Goal: Contribute content

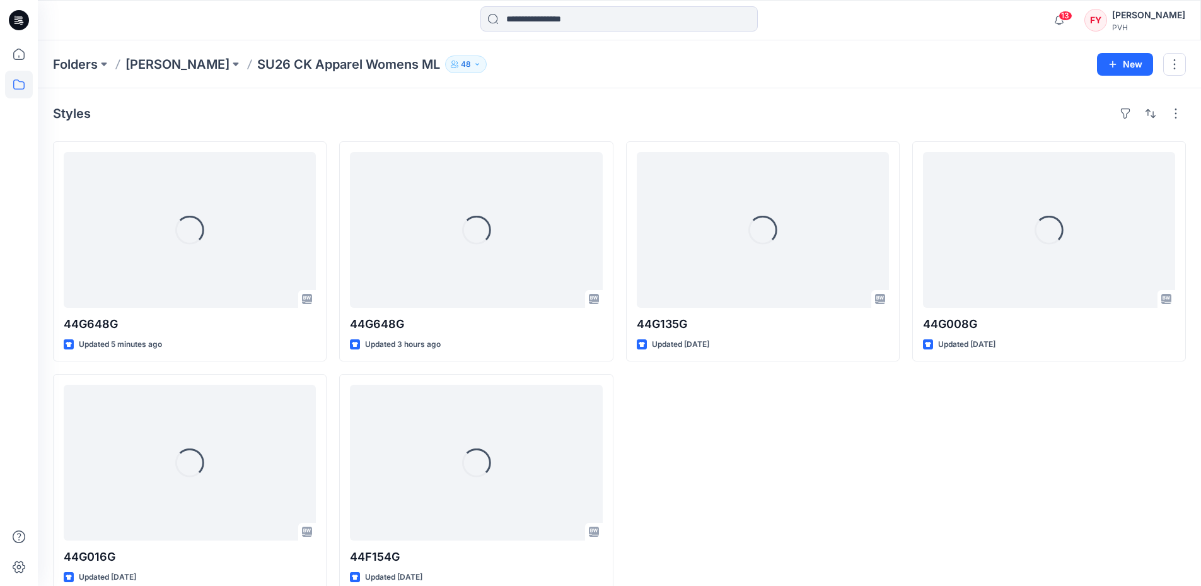
click at [526, 88] on div "Styles Loading... 44G648G Updated 5 minutes ago Loading... 44G016G Updated [DAT…" at bounding box center [619, 348] width 1163 height 521
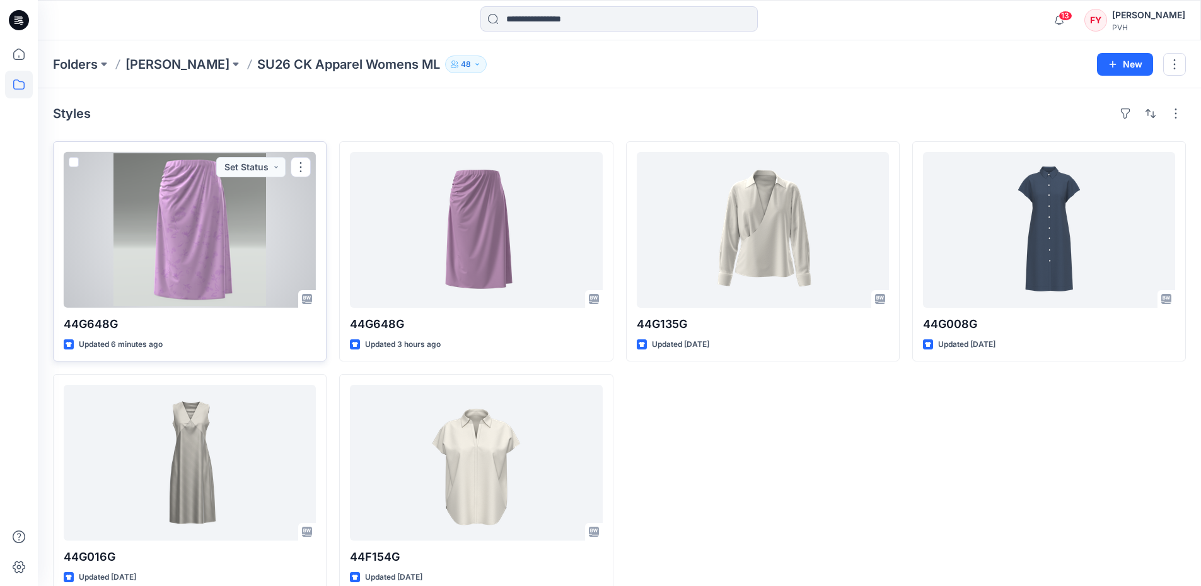
click at [180, 268] on div at bounding box center [190, 230] width 252 height 156
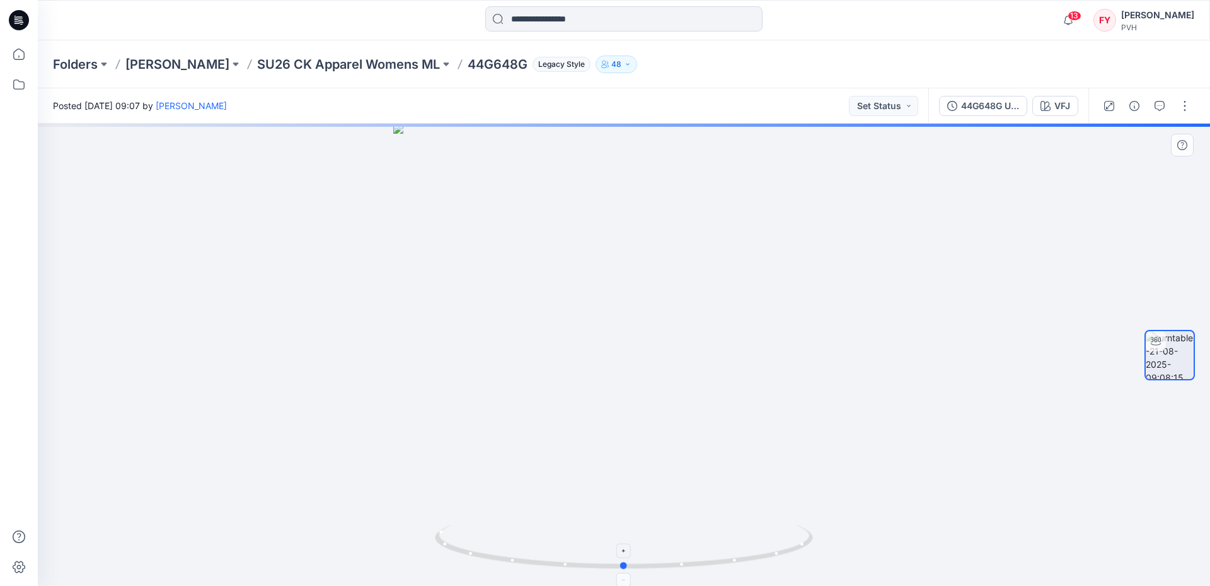
drag, startPoint x: 617, startPoint y: 567, endPoint x: 586, endPoint y: 568, distance: 31.5
click at [586, 568] on icon at bounding box center [625, 547] width 381 height 47
drag, startPoint x: 646, startPoint y: 571, endPoint x: 614, endPoint y: 571, distance: 32.1
click at [614, 571] on icon at bounding box center [625, 547] width 381 height 47
drag, startPoint x: 644, startPoint y: 565, endPoint x: 586, endPoint y: 558, distance: 57.8
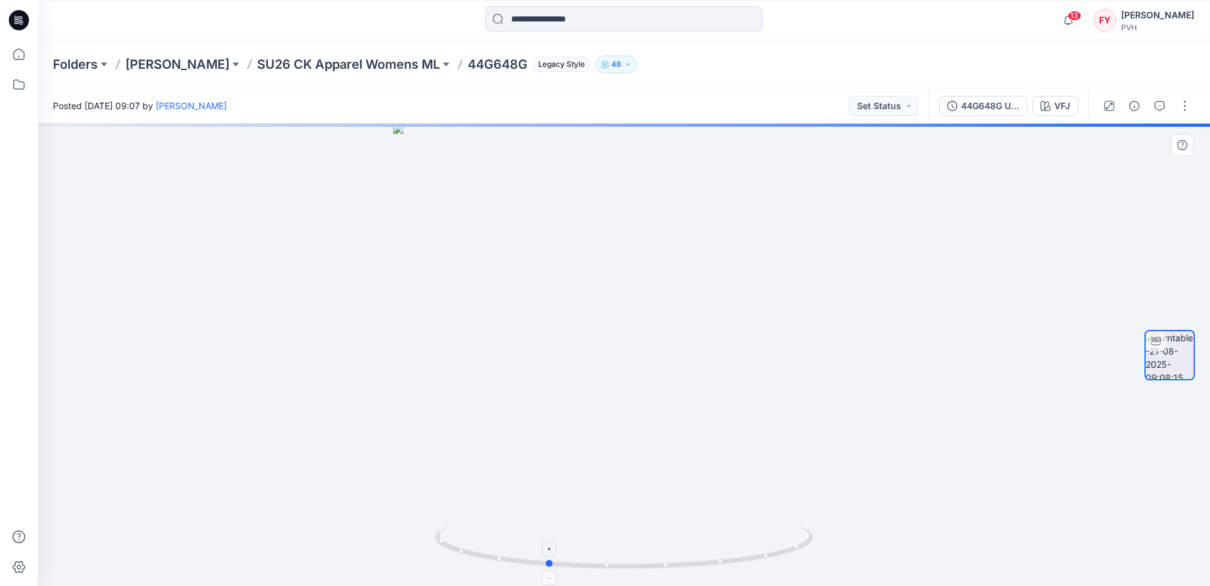
click at [586, 558] on icon at bounding box center [625, 547] width 381 height 47
drag, startPoint x: 753, startPoint y: 516, endPoint x: 844, endPoint y: 506, distance: 91.9
click at [844, 507] on div at bounding box center [624, 355] width 1172 height 462
drag, startPoint x: 662, startPoint y: 561, endPoint x: 721, endPoint y: 555, distance: 59.6
click at [719, 555] on icon at bounding box center [625, 547] width 381 height 47
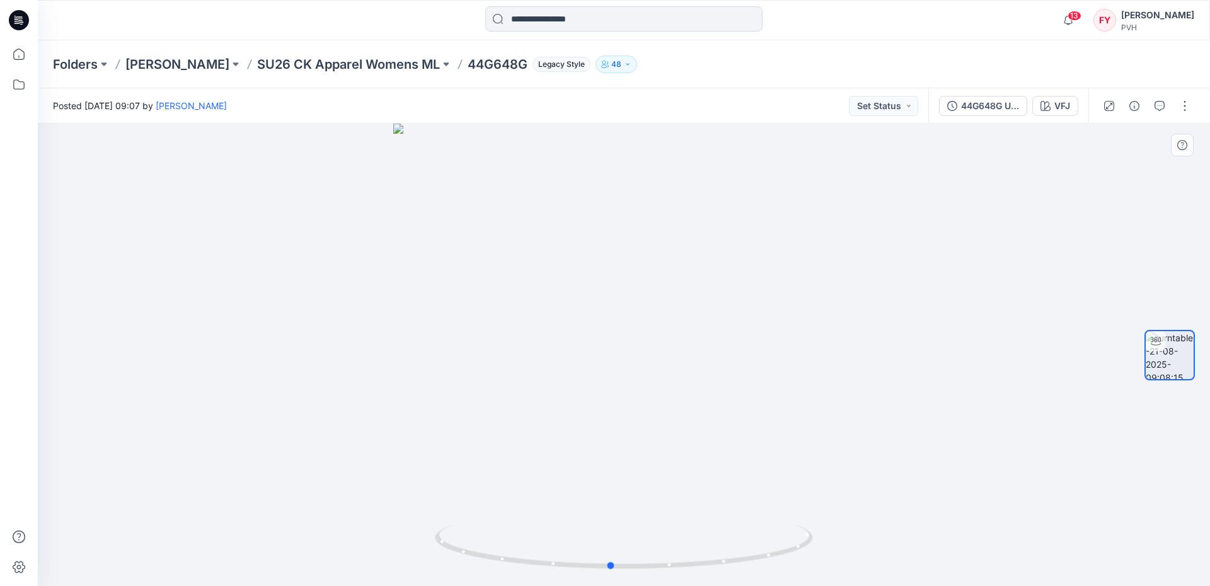
drag, startPoint x: 619, startPoint y: 503, endPoint x: 599, endPoint y: 499, distance: 19.9
click at [600, 499] on div at bounding box center [624, 355] width 1172 height 462
drag, startPoint x: 626, startPoint y: 551, endPoint x: 598, endPoint y: 545, distance: 28.3
click at [599, 545] on icon at bounding box center [625, 547] width 381 height 47
drag, startPoint x: 630, startPoint y: 579, endPoint x: 680, endPoint y: 579, distance: 49.8
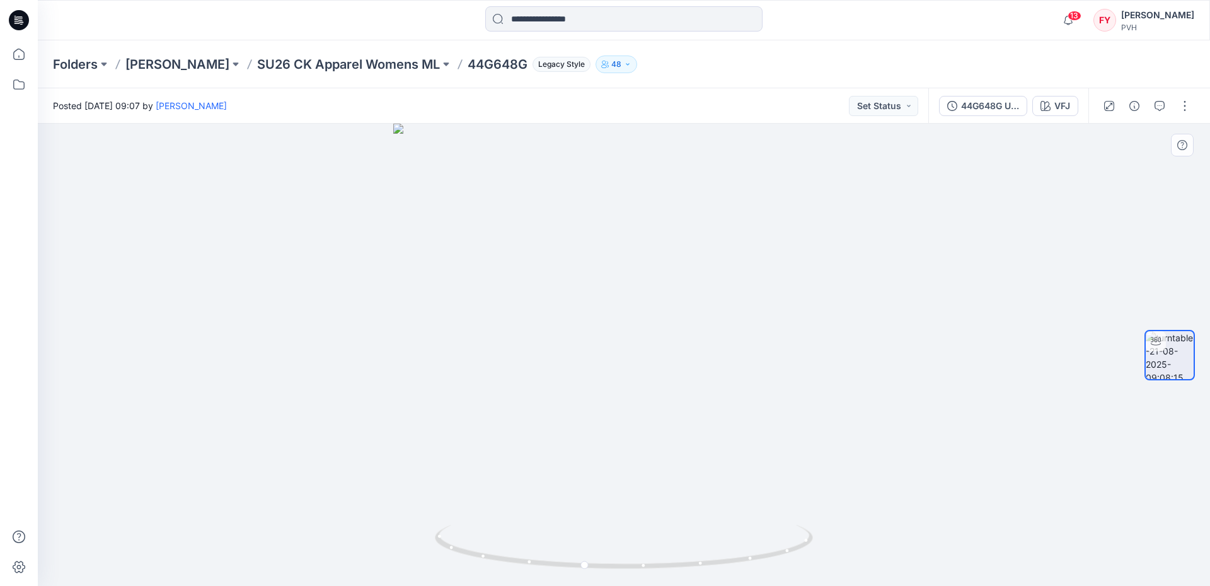
click at [680, 579] on img at bounding box center [624, 554] width 378 height 61
click at [341, 62] on p "SU26 CK Apparel Womens ML" at bounding box center [348, 64] width 183 height 18
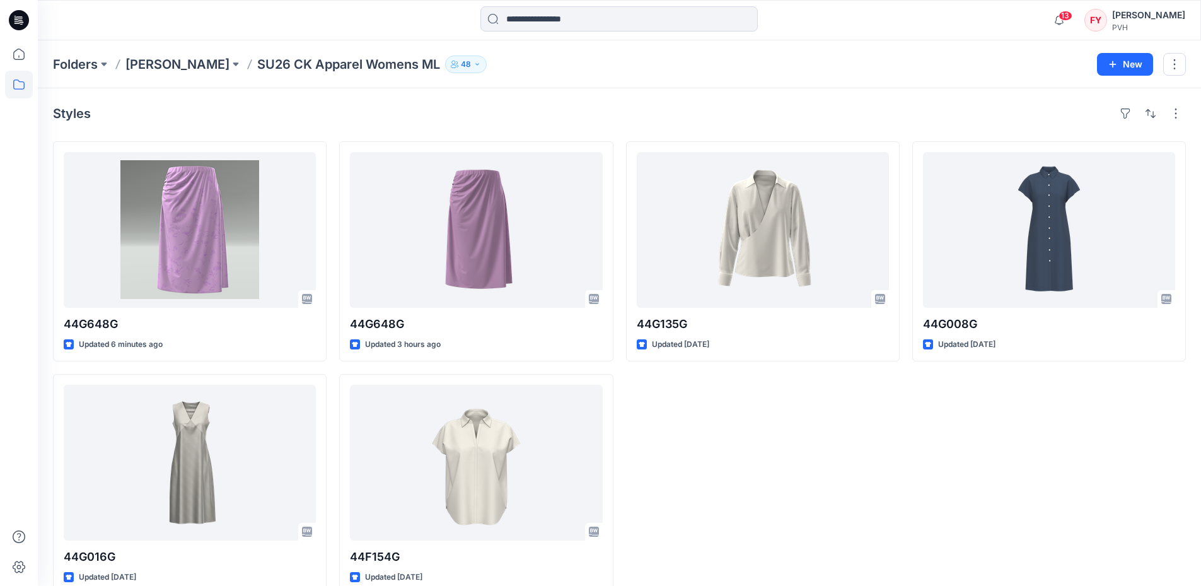
click at [577, 127] on div "Styles 44G648G Updated 6 minutes ago 44G016G Updated 22 days ago 44G648G Update…" at bounding box center [619, 348] width 1163 height 521
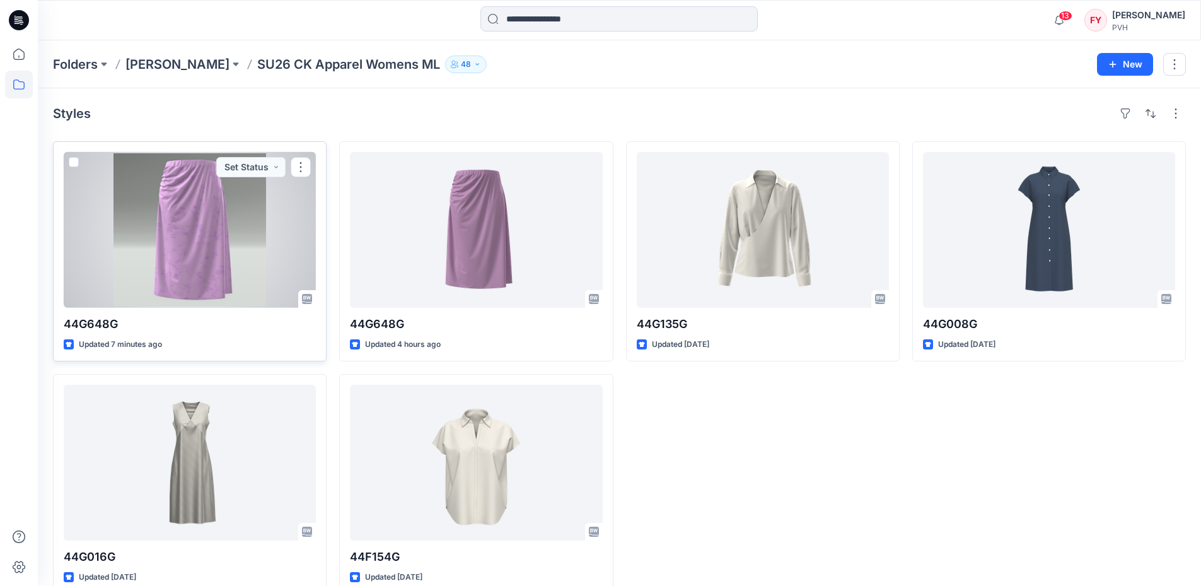
click at [183, 224] on div at bounding box center [190, 230] width 252 height 156
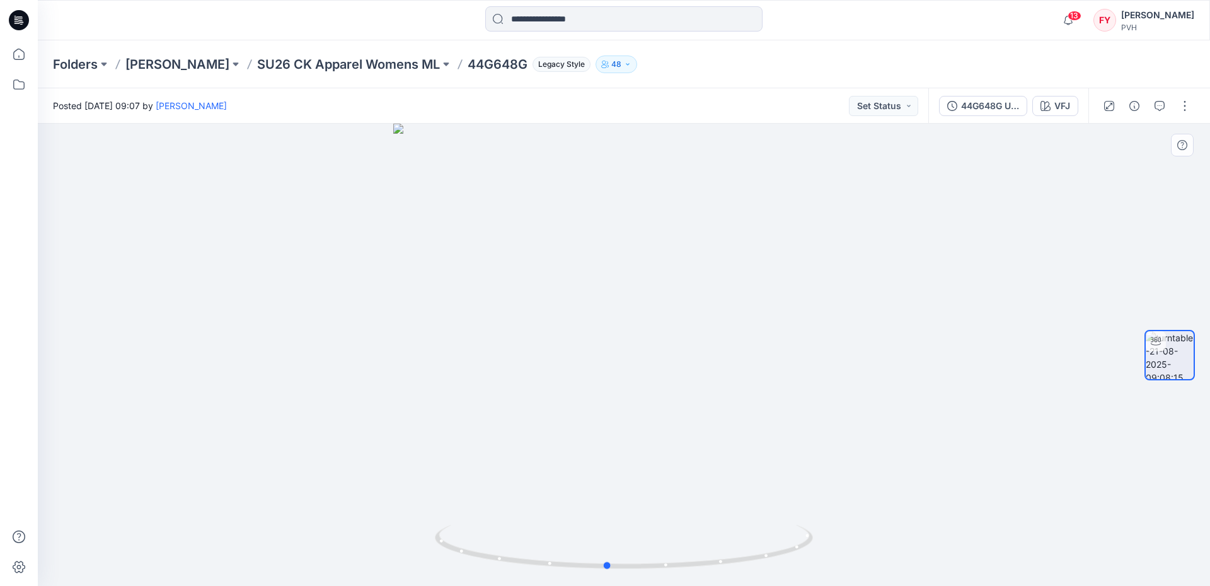
drag, startPoint x: 654, startPoint y: 574, endPoint x: 635, endPoint y: 576, distance: 19.6
click at [636, 576] on img at bounding box center [624, 554] width 378 height 61
drag, startPoint x: 669, startPoint y: 564, endPoint x: 626, endPoint y: 570, distance: 43.9
click at [626, 569] on icon at bounding box center [625, 547] width 381 height 47
drag, startPoint x: 631, startPoint y: 568, endPoint x: 644, endPoint y: 569, distance: 12.7
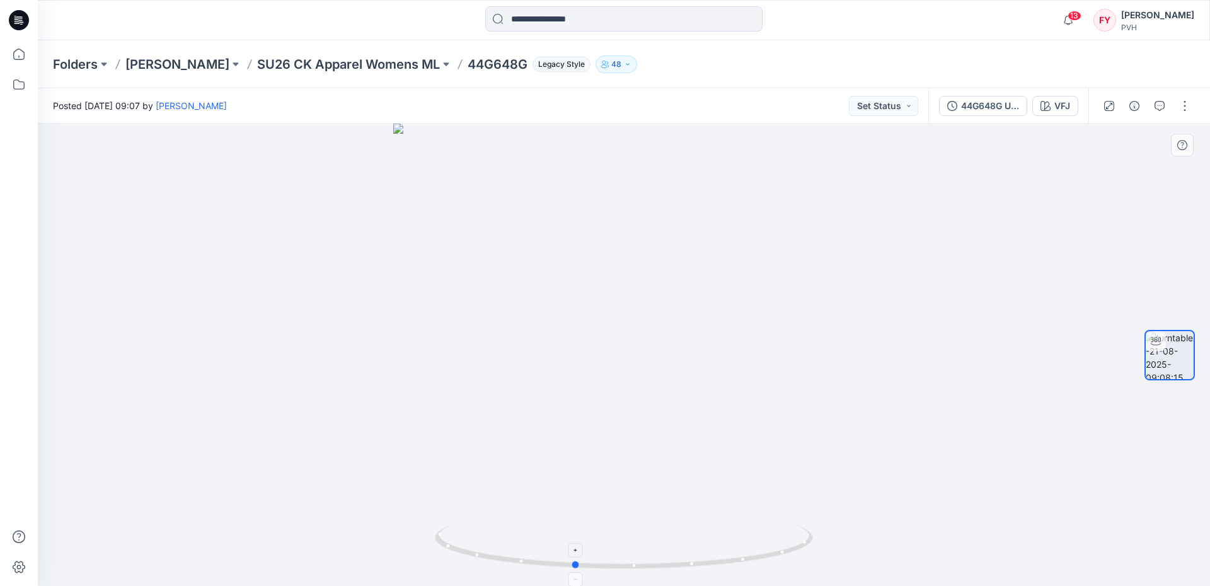
click at [644, 569] on icon at bounding box center [625, 547] width 381 height 47
drag, startPoint x: 616, startPoint y: 575, endPoint x: 642, endPoint y: 574, distance: 25.3
click at [641, 574] on img at bounding box center [624, 554] width 378 height 61
drag, startPoint x: 568, startPoint y: 571, endPoint x: 599, endPoint y: 572, distance: 30.9
click at [596, 572] on div at bounding box center [624, 355] width 1172 height 462
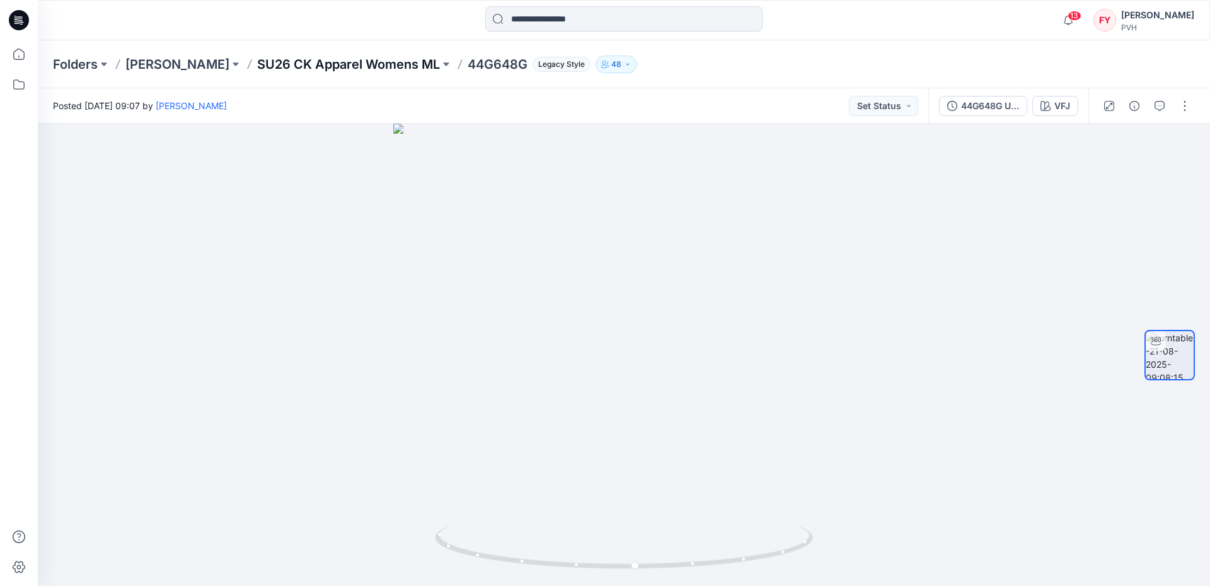
click at [303, 71] on p "SU26 CK Apparel Womens ML" at bounding box center [348, 64] width 183 height 18
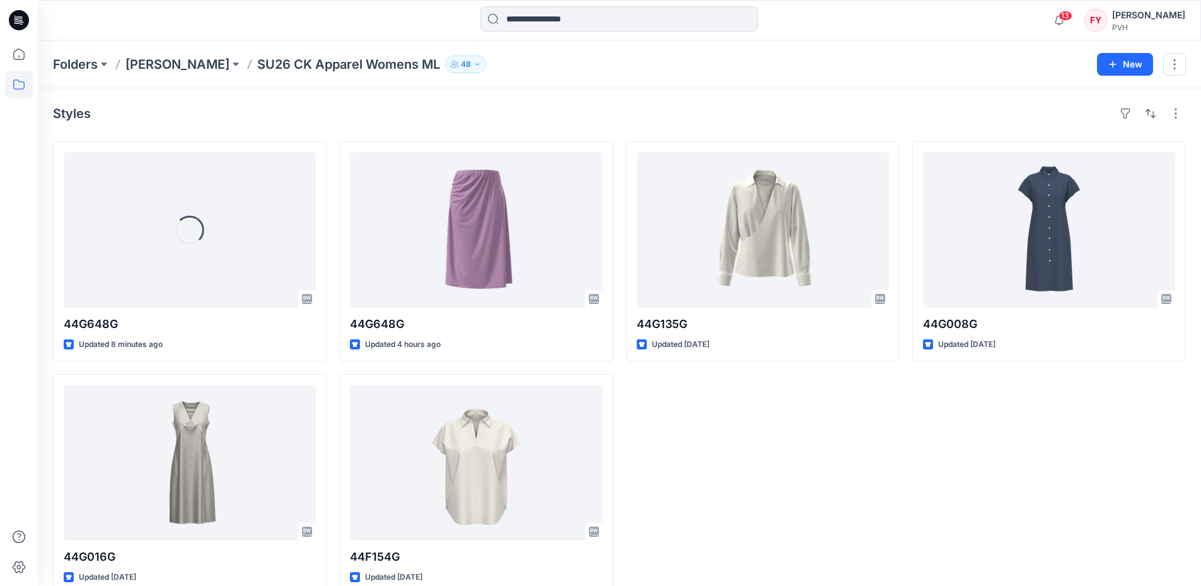
click at [512, 101] on div "Styles Loading... 44G648G Updated 8 minutes ago 44G016G Updated 22 days ago 44G…" at bounding box center [619, 348] width 1163 height 521
click at [529, 110] on div "Styles" at bounding box center [619, 113] width 1133 height 20
click at [508, 115] on div "Styles" at bounding box center [619, 113] width 1133 height 20
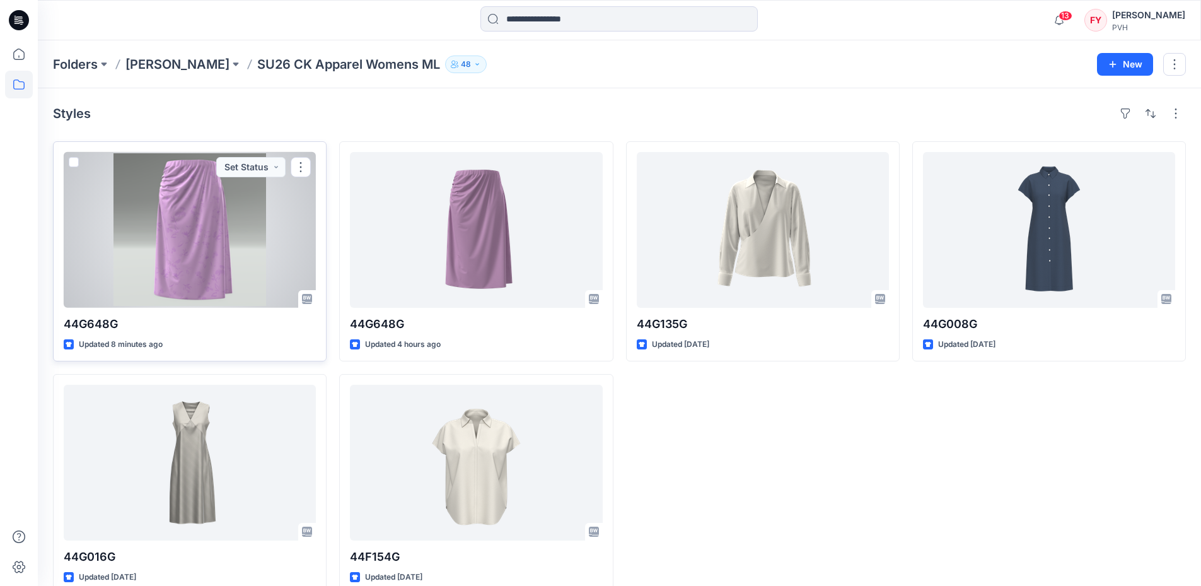
click at [213, 234] on div at bounding box center [190, 230] width 252 height 156
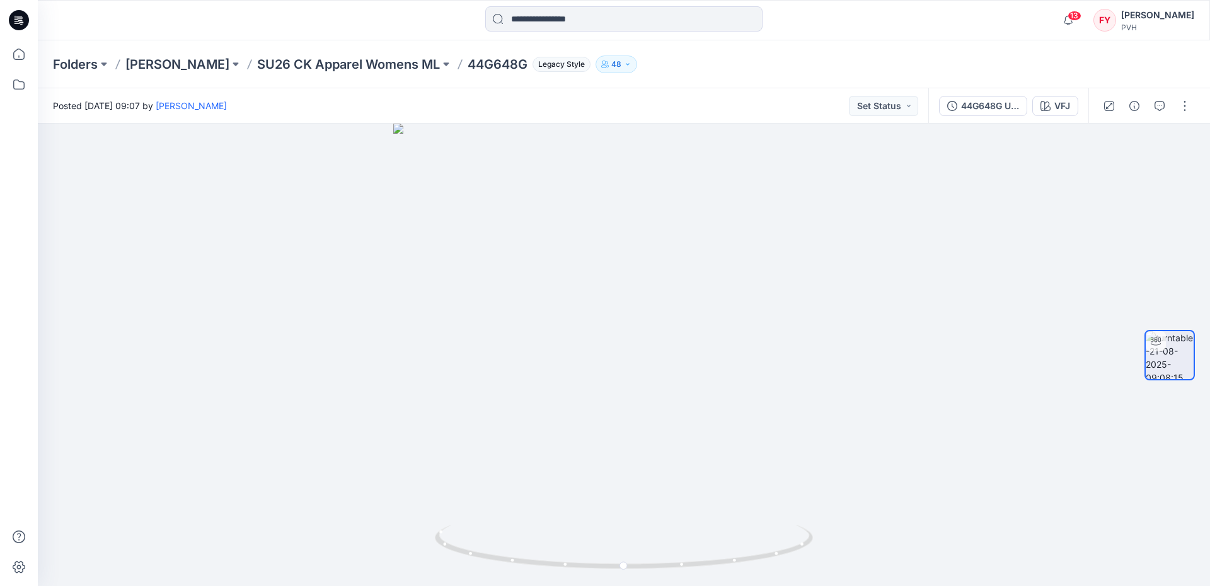
click at [301, 28] on div at bounding box center [184, 20] width 293 height 28
click at [1054, 112] on div "VFJ" at bounding box center [1062, 106] width 16 height 14
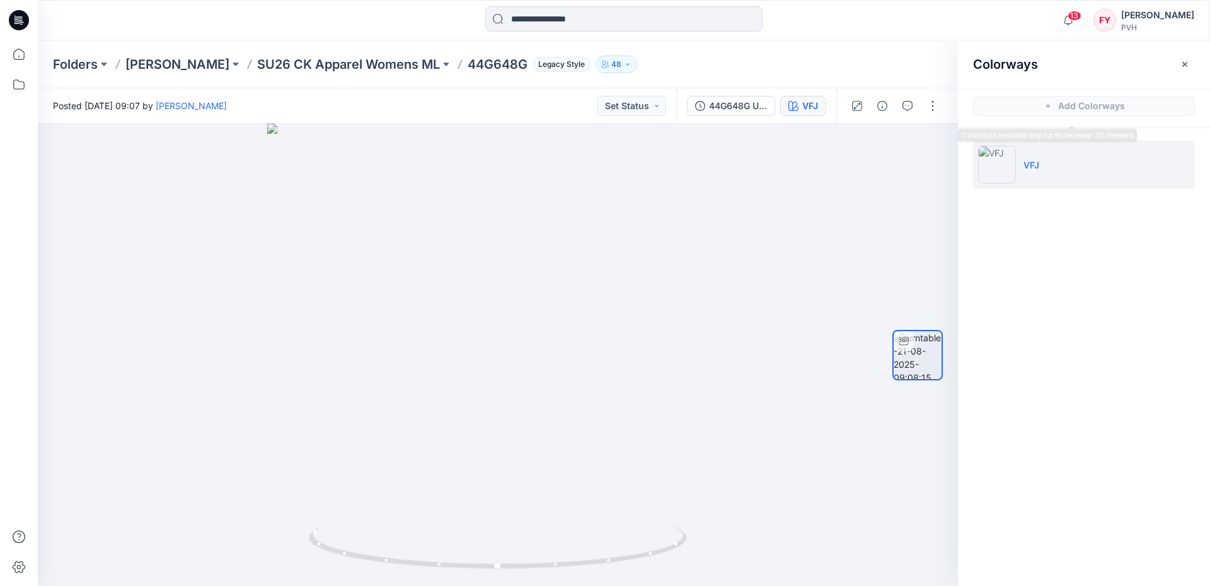
click at [1126, 236] on div "Colorways Add Colorways VFJ" at bounding box center [1084, 312] width 252 height 545
click at [1177, 62] on button "button" at bounding box center [1185, 64] width 20 height 20
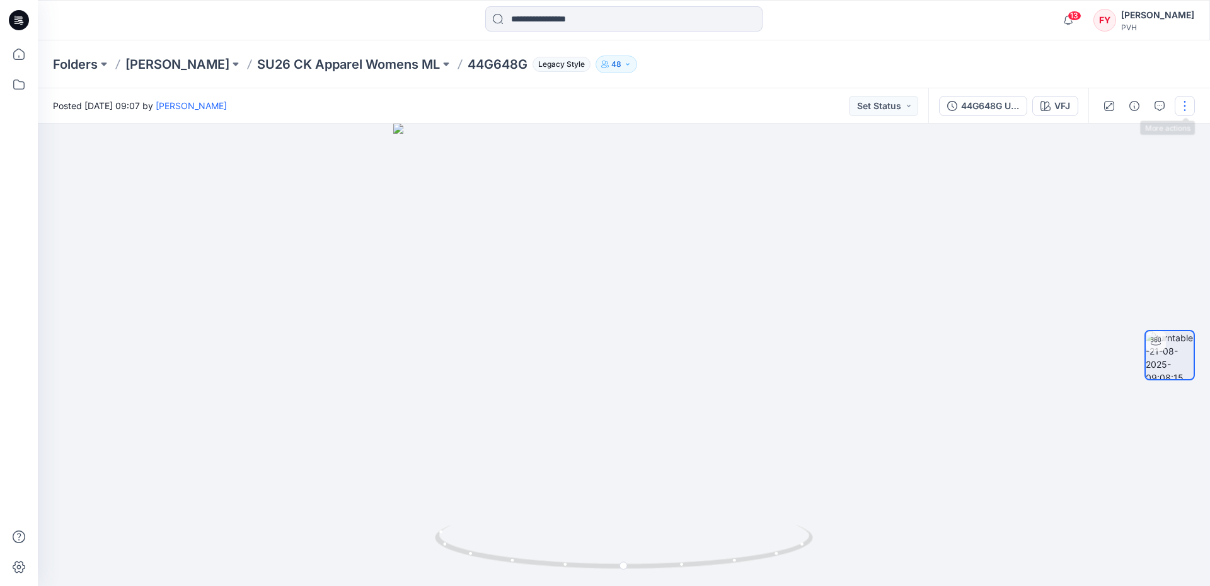
click at [1183, 103] on button "button" at bounding box center [1185, 106] width 20 height 20
click at [1131, 141] on button "Edit" at bounding box center [1132, 135] width 116 height 23
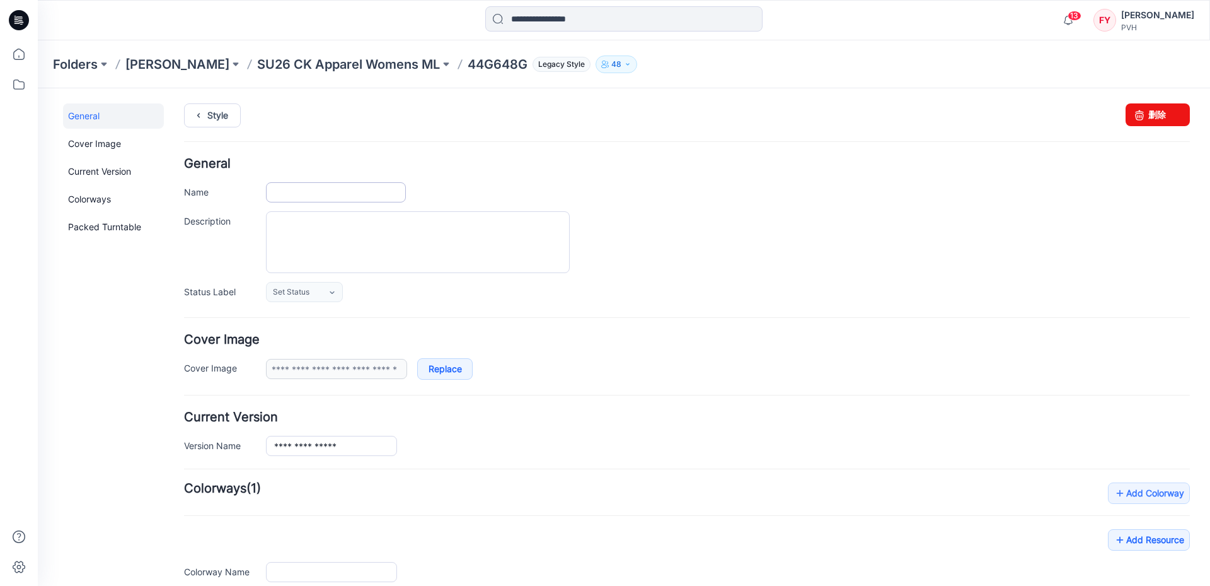
type input "*******"
type input "***"
type input "**********"
click at [822, 235] on div at bounding box center [728, 242] width 924 height 62
click at [367, 198] on input "*******" at bounding box center [336, 192] width 140 height 20
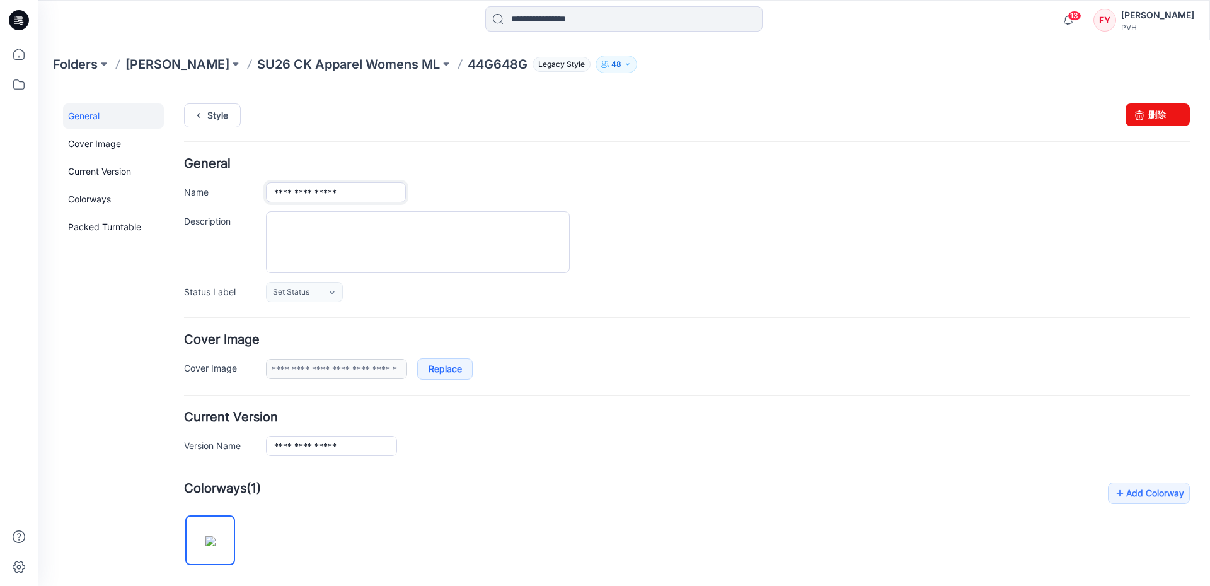
type input "**********"
click at [760, 308] on form "**********" at bounding box center [687, 514] width 1006 height 713
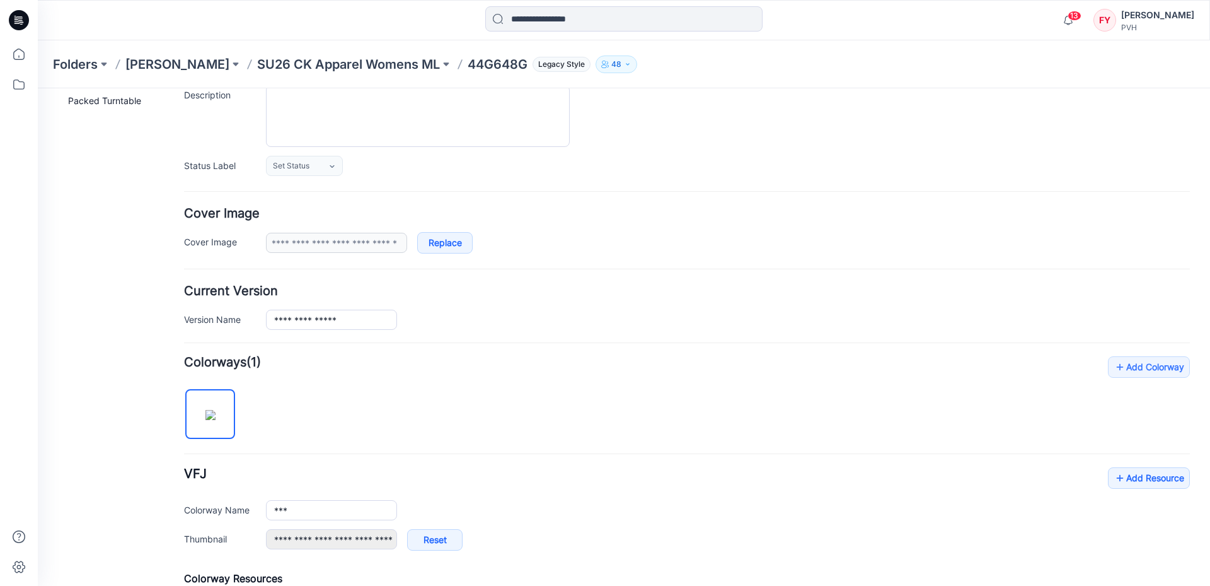
scroll to position [252, 0]
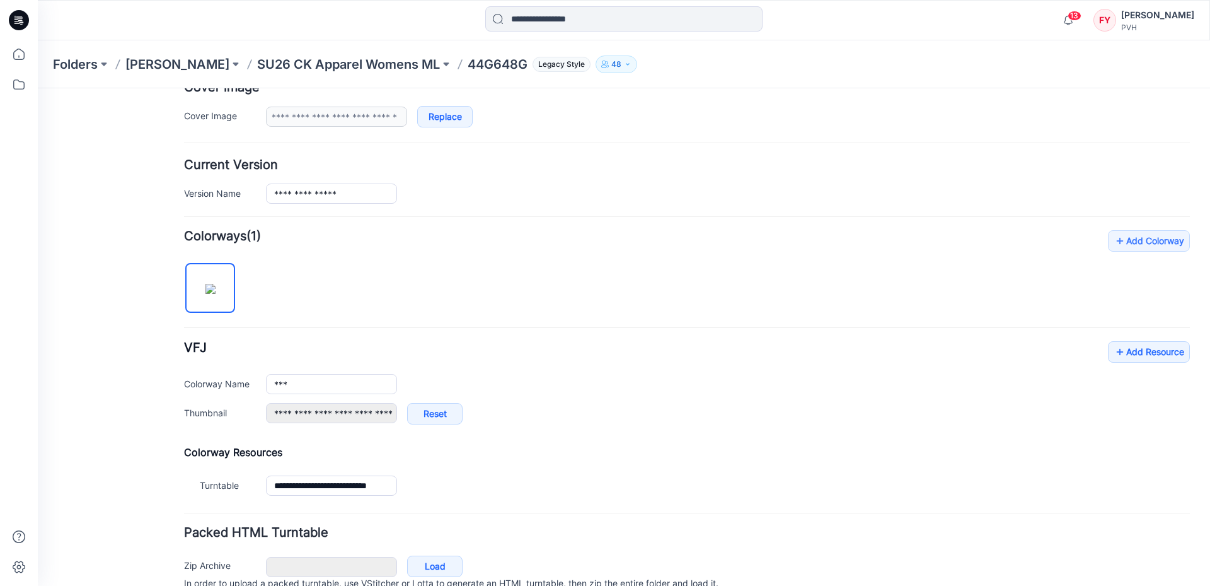
click at [488, 469] on div "**********" at bounding box center [687, 473] width 1006 height 54
drag, startPoint x: 377, startPoint y: 254, endPoint x: 474, endPoint y: 383, distance: 161.6
click at [377, 254] on div "**********" at bounding box center [687, 365] width 1006 height 270
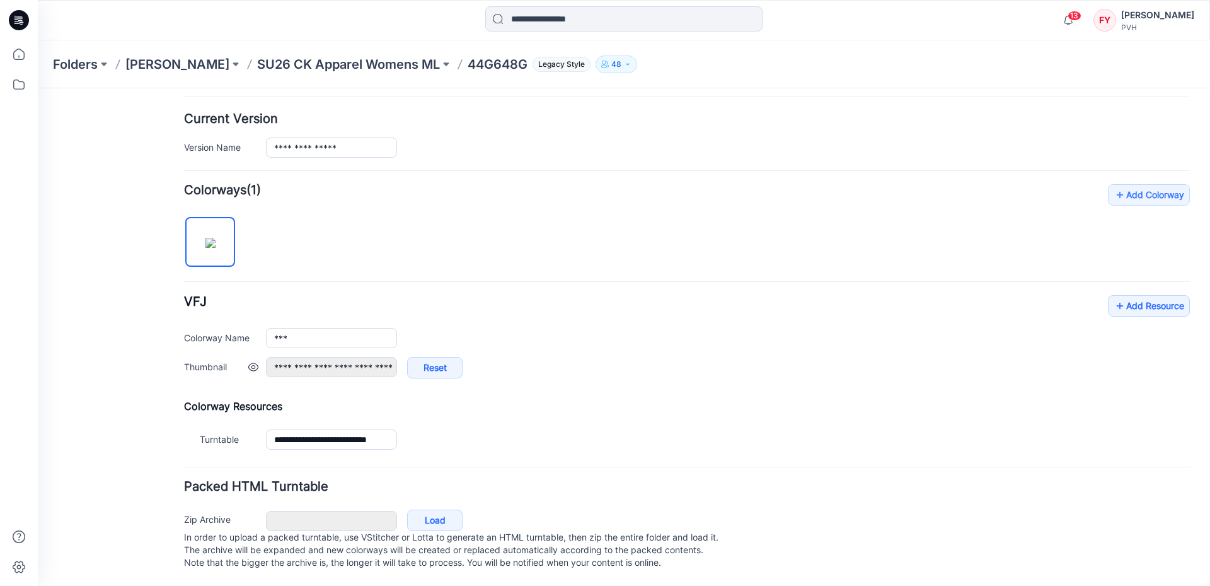
click at [683, 366] on div "**********" at bounding box center [728, 374] width 924 height 34
click at [1121, 295] on link "Add Resource" at bounding box center [1149, 305] width 82 height 21
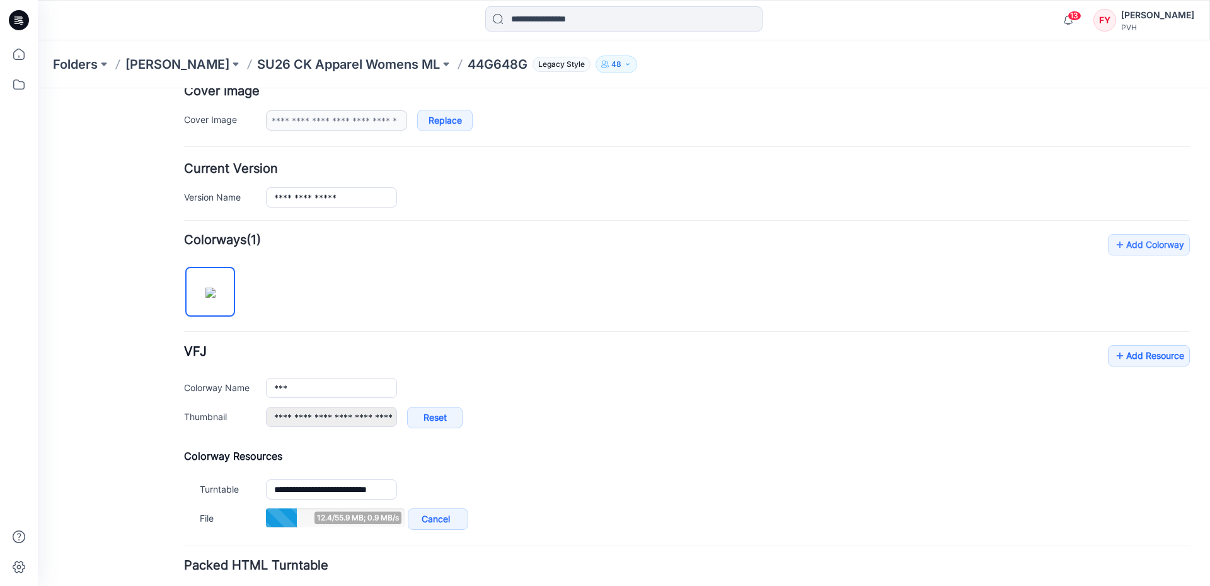
click at [804, 360] on div "**********" at bounding box center [687, 393] width 1006 height 96
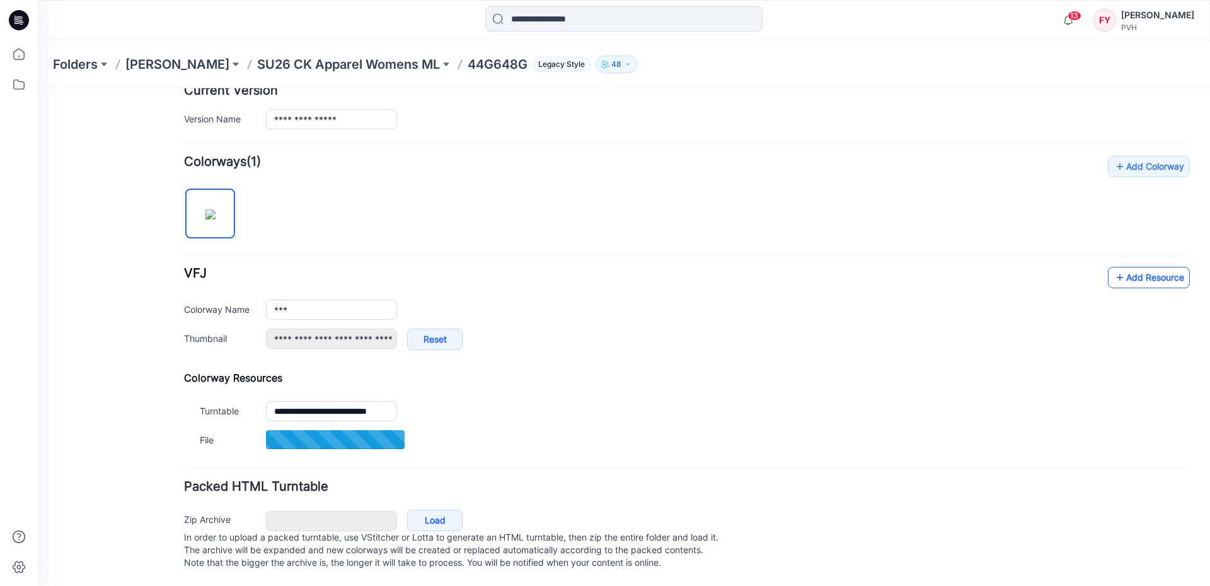
click at [1131, 267] on link "Add Resource" at bounding box center [1149, 277] width 82 height 21
click at [1143, 266] on link "Add Resource" at bounding box center [1149, 276] width 82 height 21
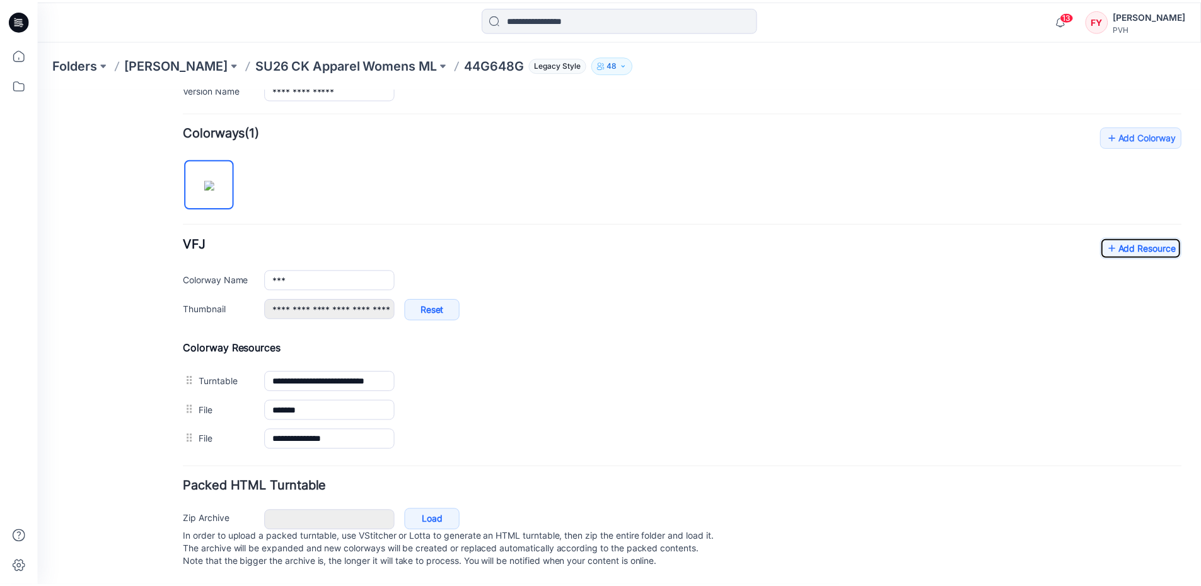
scroll to position [0, 0]
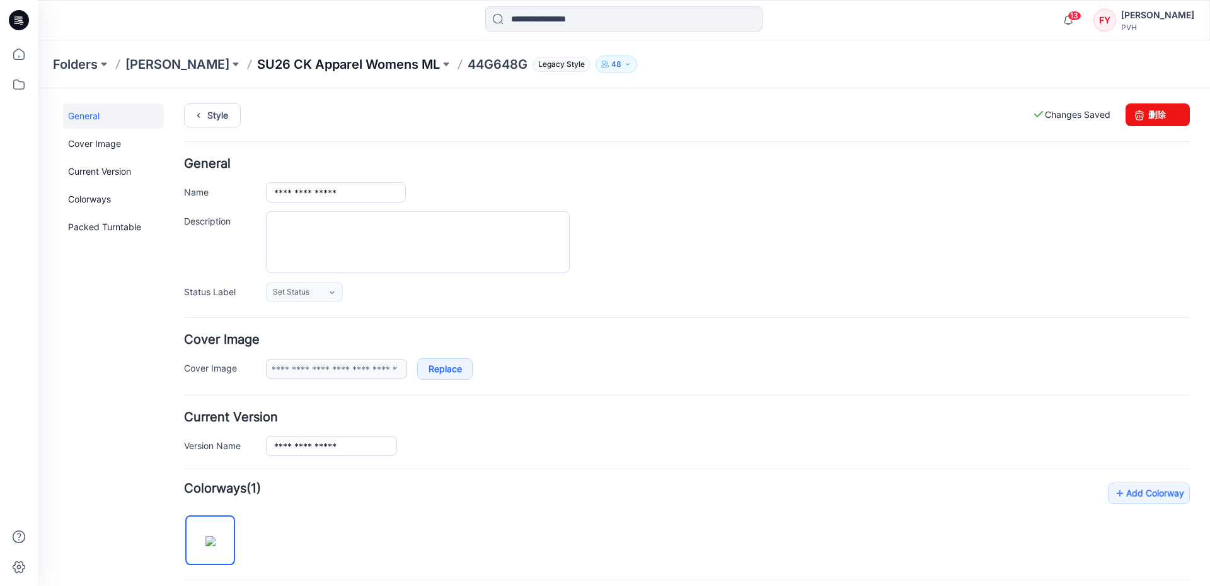
click at [371, 60] on p "SU26 CK Apparel Womens ML" at bounding box center [348, 64] width 183 height 18
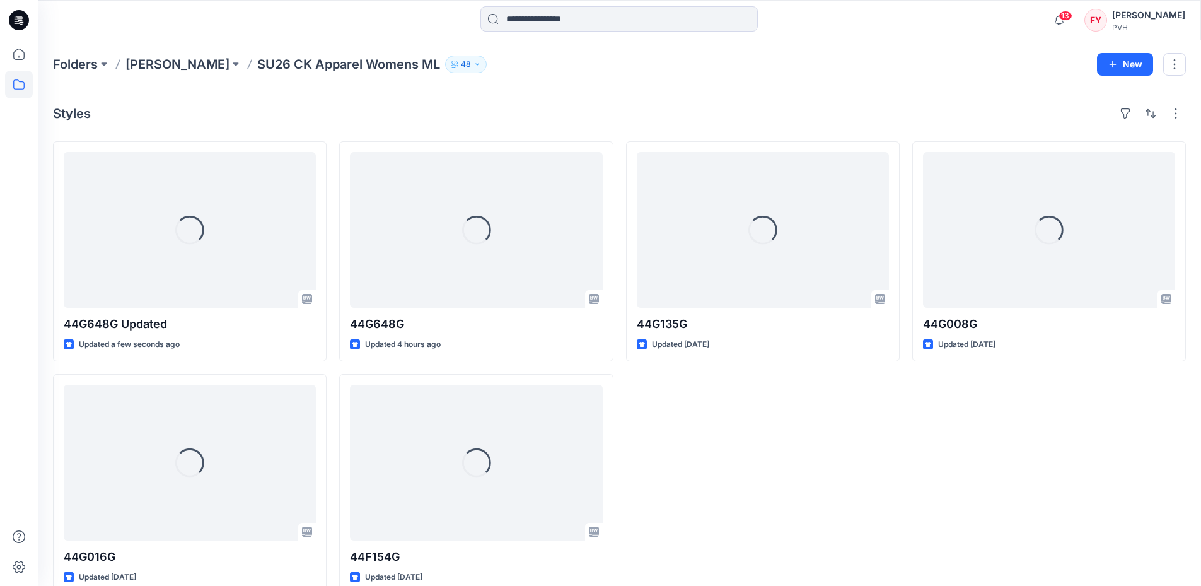
click at [522, 47] on div "Folders [PERSON_NAME] SU26 CK Apparel Womens ML 48 New" at bounding box center [619, 64] width 1163 height 48
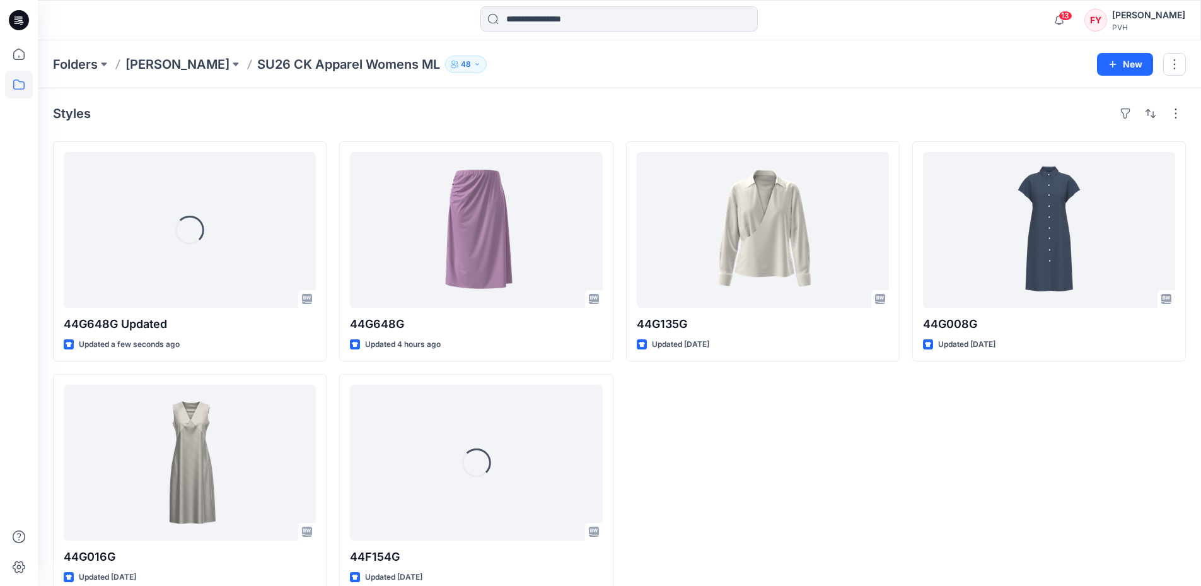
click at [546, 69] on div "Folders [PERSON_NAME] SU26 CK Apparel Womens ML 48" at bounding box center [570, 64] width 1034 height 18
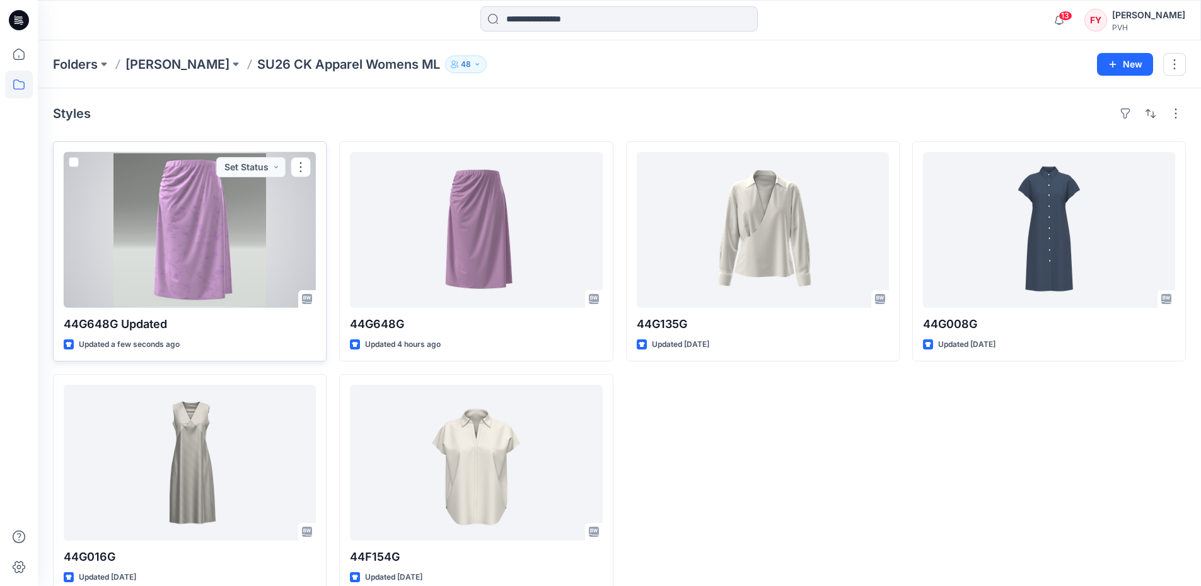
click at [178, 240] on div at bounding box center [190, 230] width 252 height 156
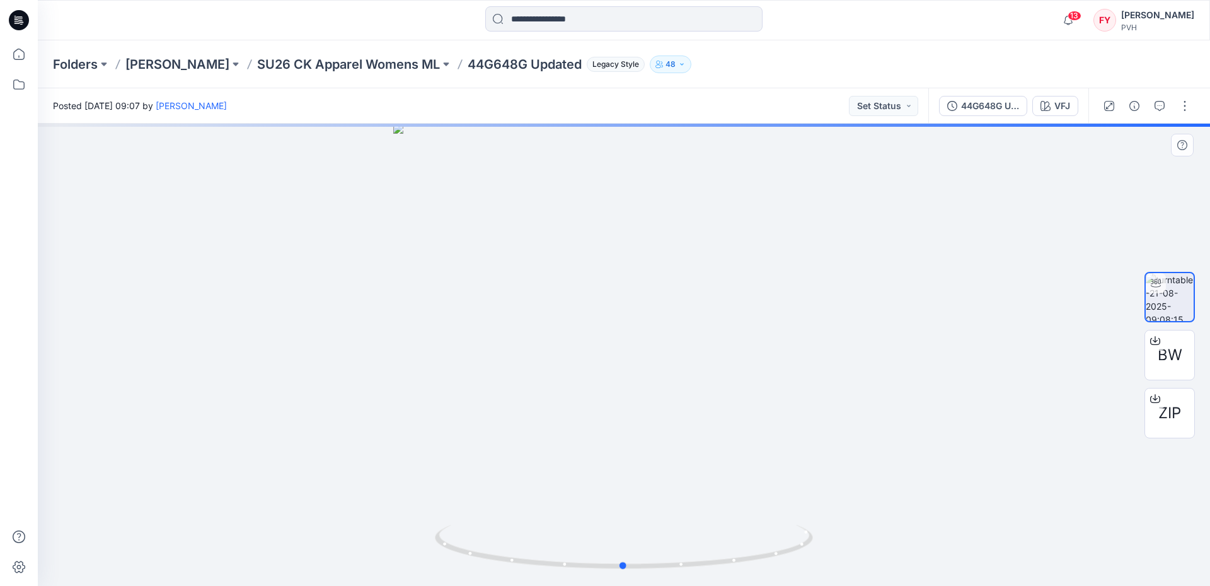
drag, startPoint x: 746, startPoint y: 466, endPoint x: 718, endPoint y: 465, distance: 27.8
click at [719, 466] on div at bounding box center [624, 355] width 1172 height 462
drag, startPoint x: 722, startPoint y: 474, endPoint x: 705, endPoint y: 476, distance: 17.1
click at [705, 476] on div at bounding box center [624, 355] width 1172 height 462
drag, startPoint x: 677, startPoint y: 469, endPoint x: 685, endPoint y: 469, distance: 8.2
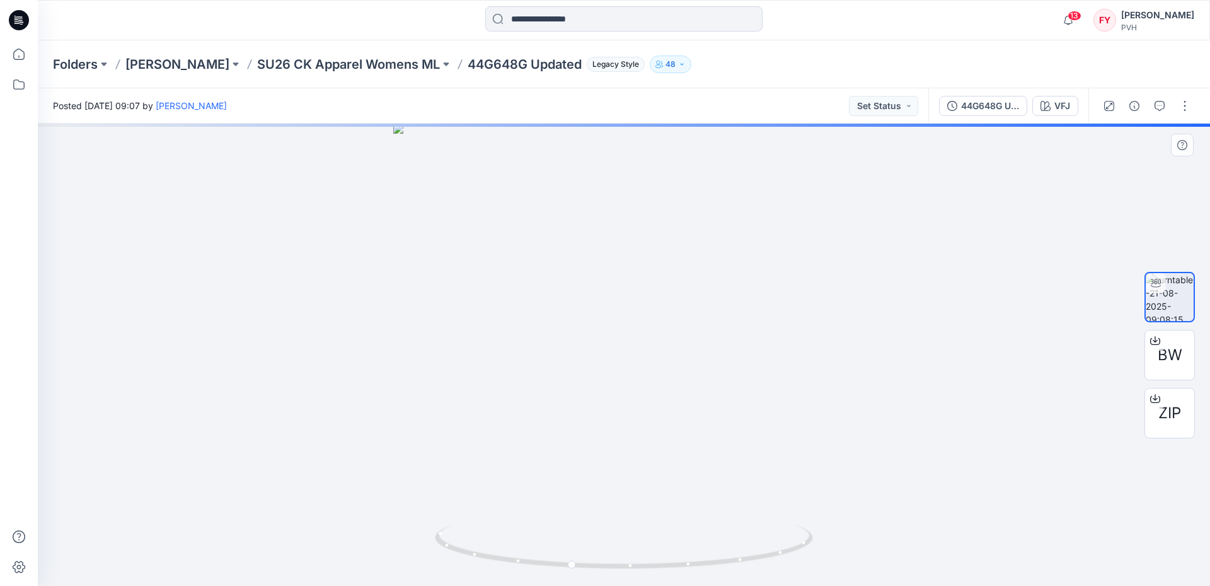
click at [684, 469] on div at bounding box center [624, 355] width 1172 height 462
click at [747, 64] on div "Folders [PERSON_NAME] SU26 CK Apparel Womens ML 44G648G Updated Legacy Style 48" at bounding box center [575, 64] width 1044 height 18
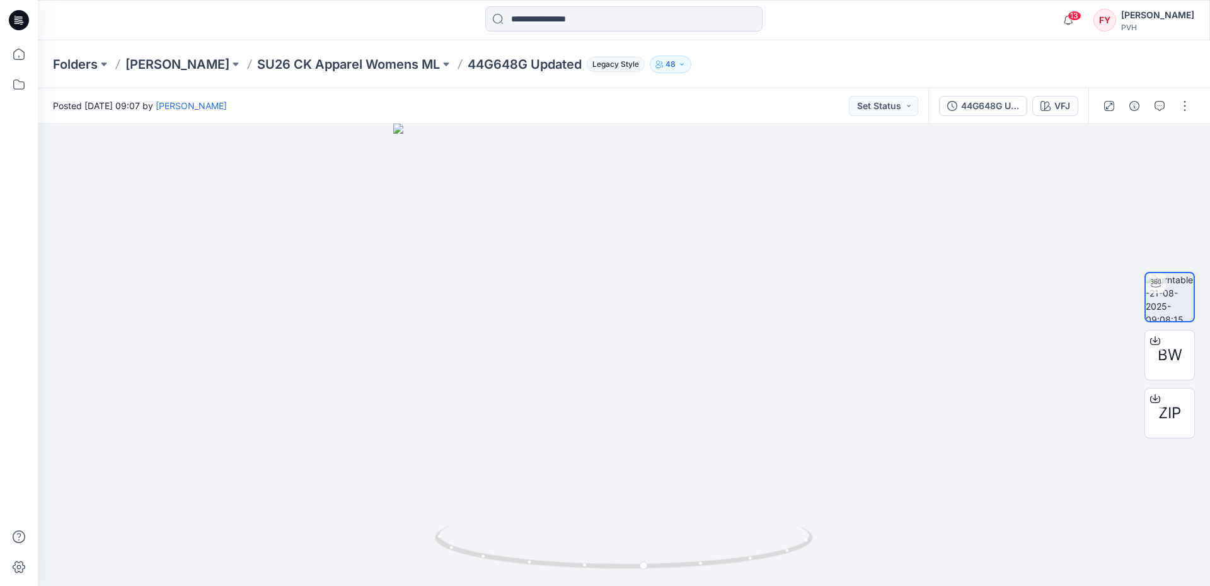
click at [279, 74] on div "Folders [PERSON_NAME] SU26 CK Apparel Womens ML 44G648G Updated Legacy Style 48" at bounding box center [624, 64] width 1172 height 48
click at [274, 71] on p "SU26 CK Apparel Womens ML" at bounding box center [348, 64] width 183 height 18
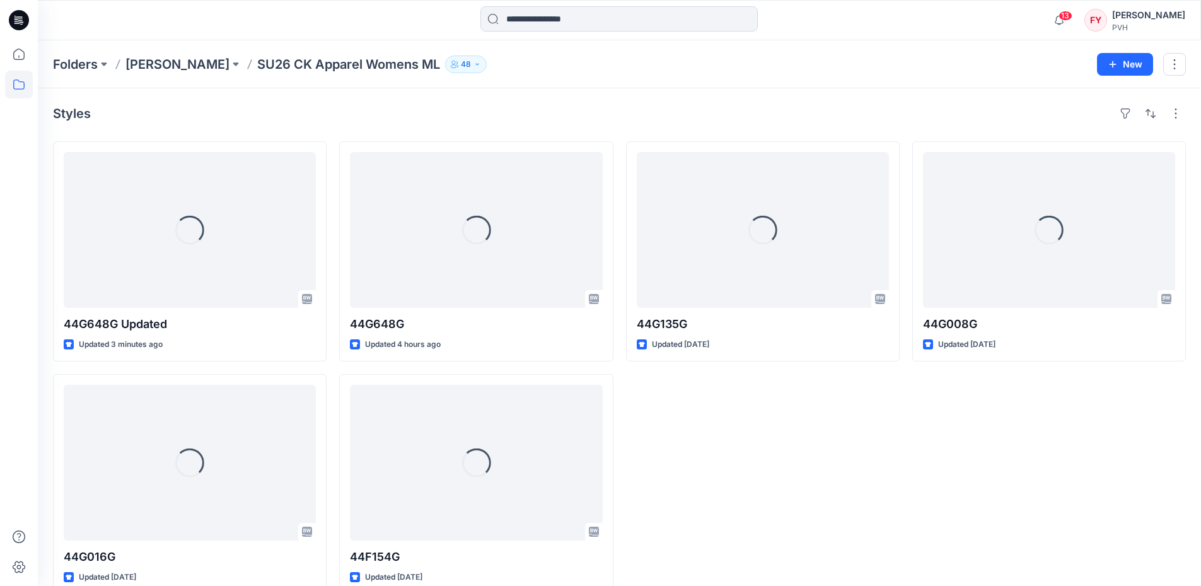
click at [656, 84] on div "Folders [PERSON_NAME] SU26 CK Apparel Womens ML 48 New" at bounding box center [619, 64] width 1163 height 48
click at [830, 425] on div "Loading... 44G135G Updated [DATE]" at bounding box center [763, 367] width 274 height 453
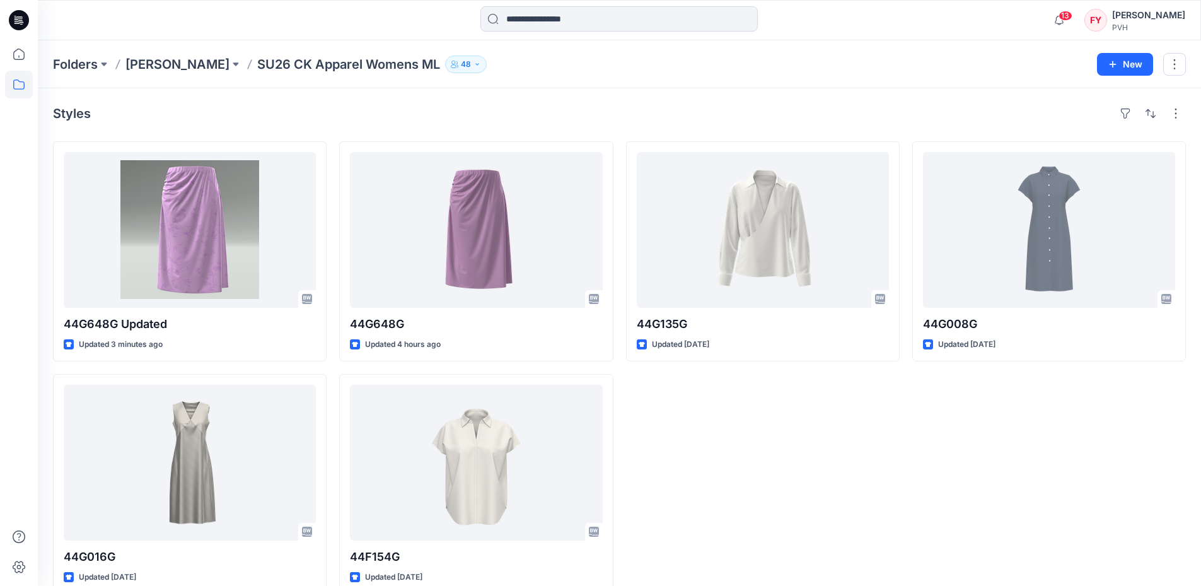
click at [830, 425] on div "44G135G Updated [DATE]" at bounding box center [763, 367] width 274 height 453
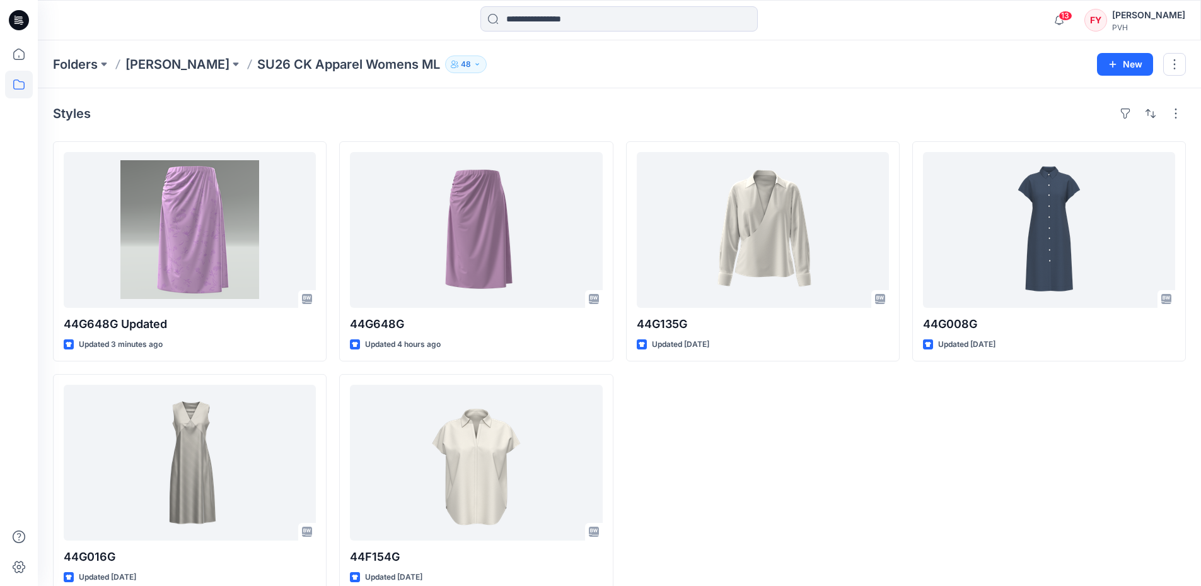
click at [642, 68] on div "Folders [PERSON_NAME] SU26 CK Apparel Womens ML 48" at bounding box center [570, 64] width 1034 height 18
click at [647, 86] on div "Folders [PERSON_NAME] SU26 CK Apparel Womens ML 48 New" at bounding box center [619, 64] width 1163 height 48
drag, startPoint x: 569, startPoint y: 102, endPoint x: 556, endPoint y: 2, distance: 101.0
click at [569, 102] on div "Styles 44G648G Updated Updated 3 minutes ago 44G016G Updated [DATE] 44G648G Upd…" at bounding box center [619, 348] width 1163 height 521
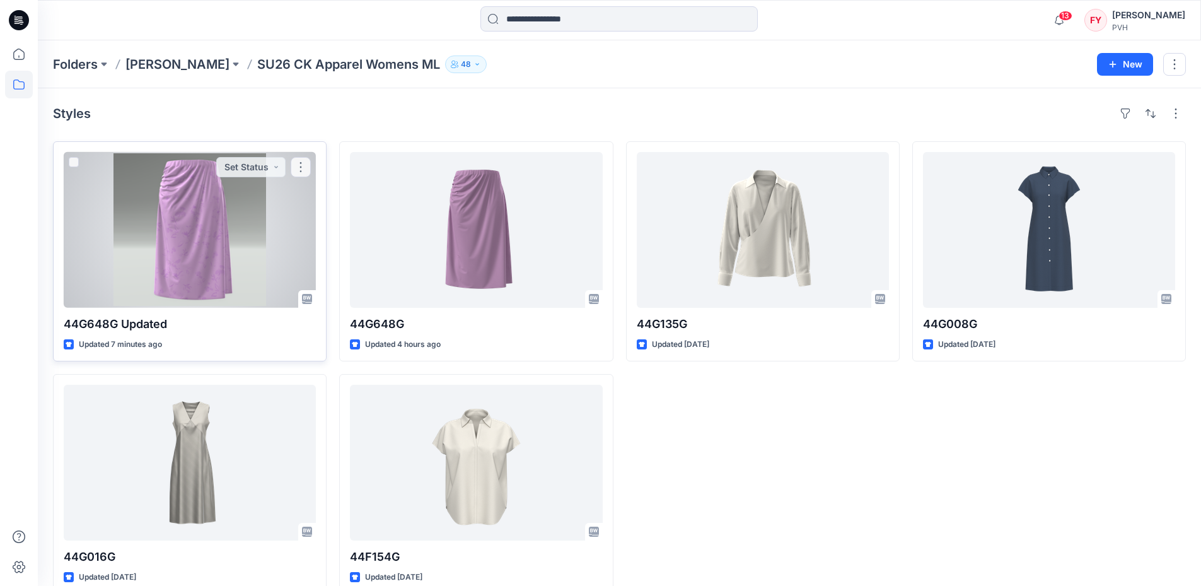
click at [192, 240] on div at bounding box center [190, 230] width 252 height 156
